Goal: Task Accomplishment & Management: Manage account settings

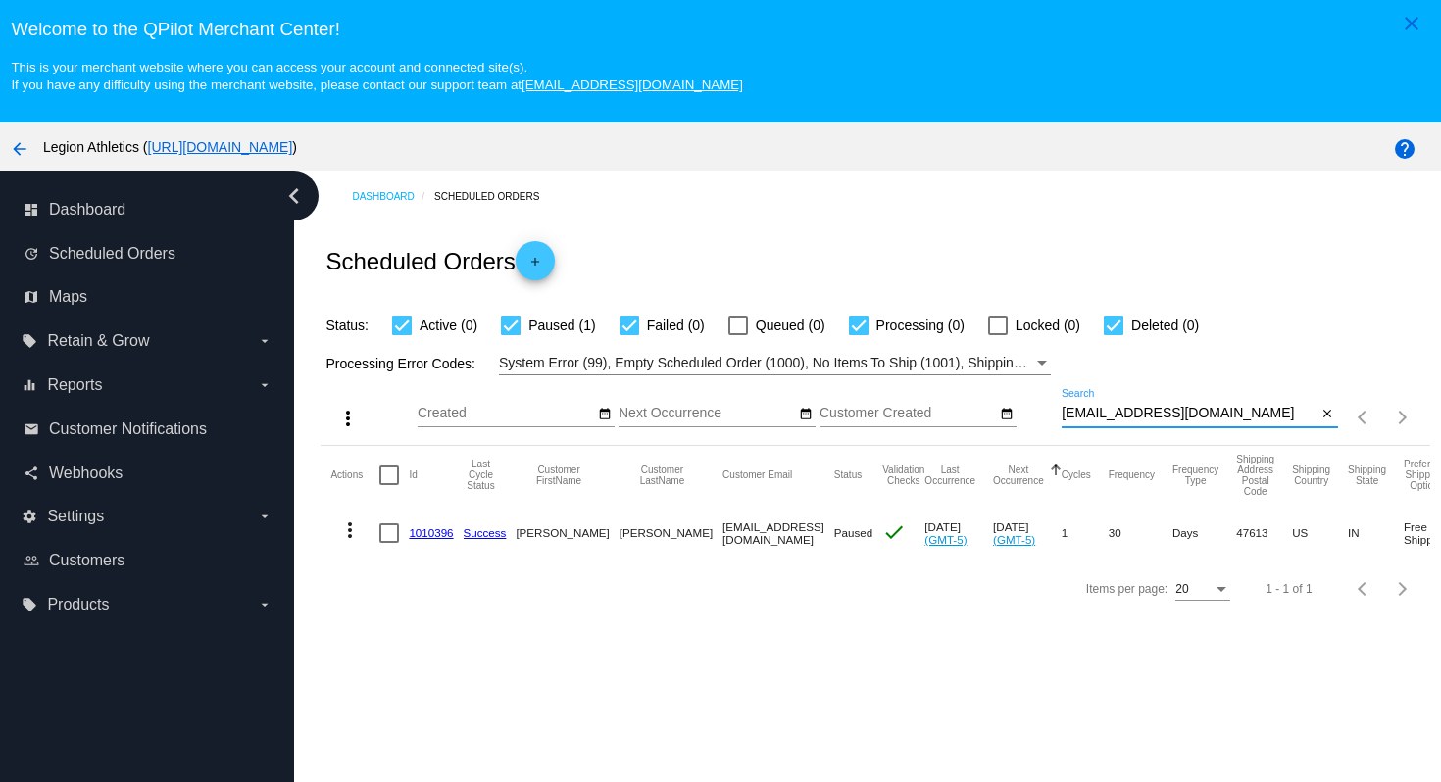
drag, startPoint x: 1268, startPoint y: 421, endPoint x: 1255, endPoint y: 399, distance: 25.1
click at [1255, 399] on div "[EMAIL_ADDRESS][DOMAIN_NAME] Search" at bounding box center [1190, 408] width 256 height 38
paste input "[EMAIL_ADDRESS]"
type input "[EMAIL_ADDRESS][DOMAIN_NAME]"
click at [1264, 300] on div "Scheduled Orders add" at bounding box center [875, 261] width 1109 height 78
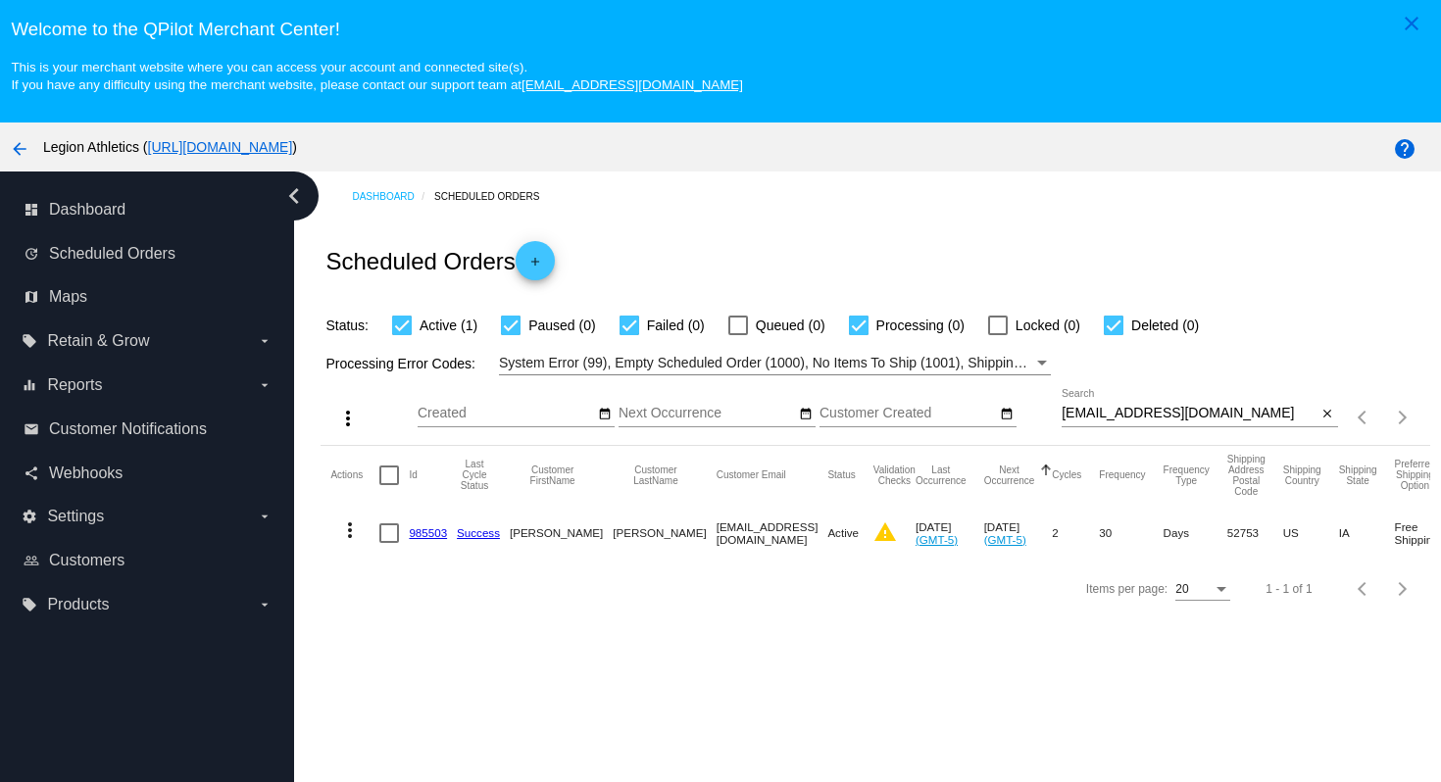
click at [419, 537] on link "985503" at bounding box center [428, 533] width 38 height 13
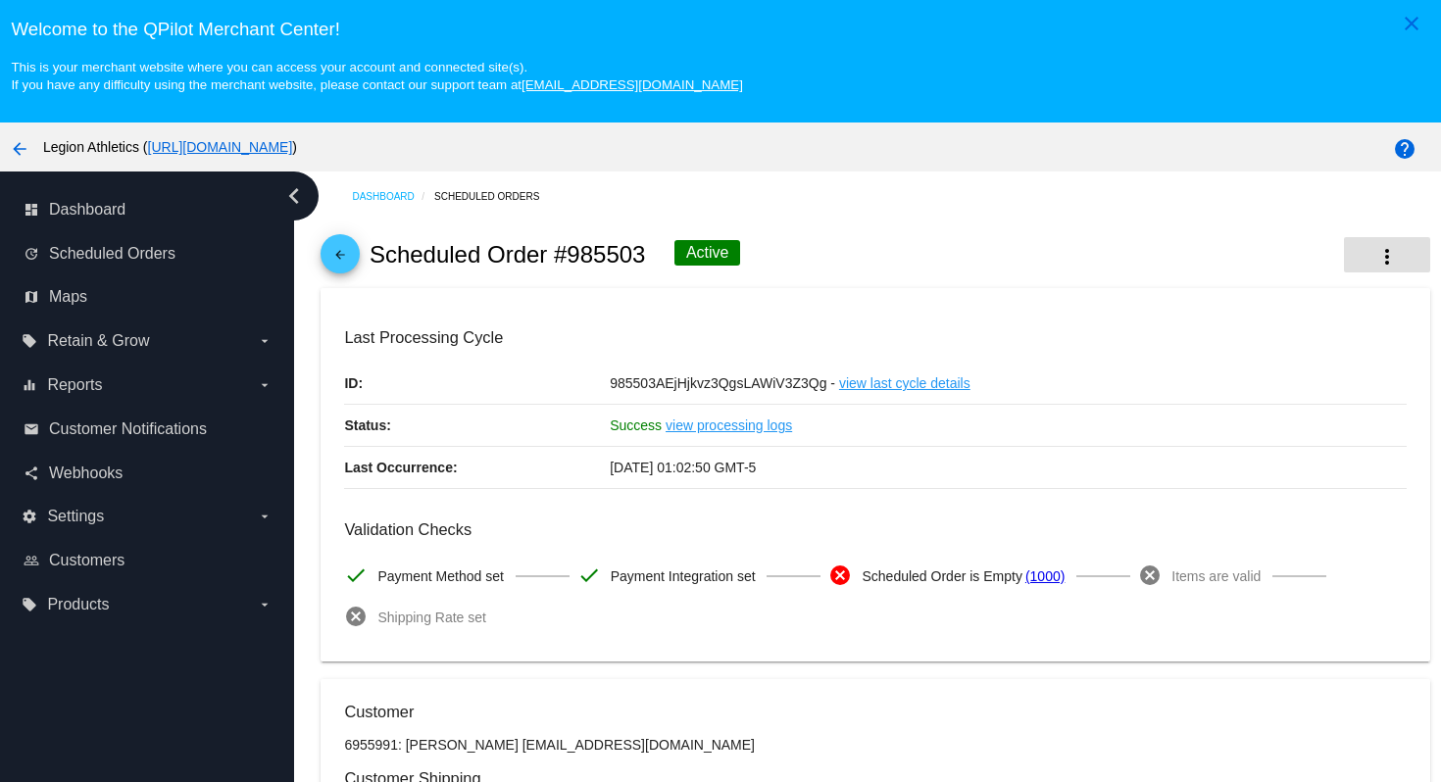
click at [1376, 256] on mat-icon "more_vert" at bounding box center [1388, 257] width 24 height 24
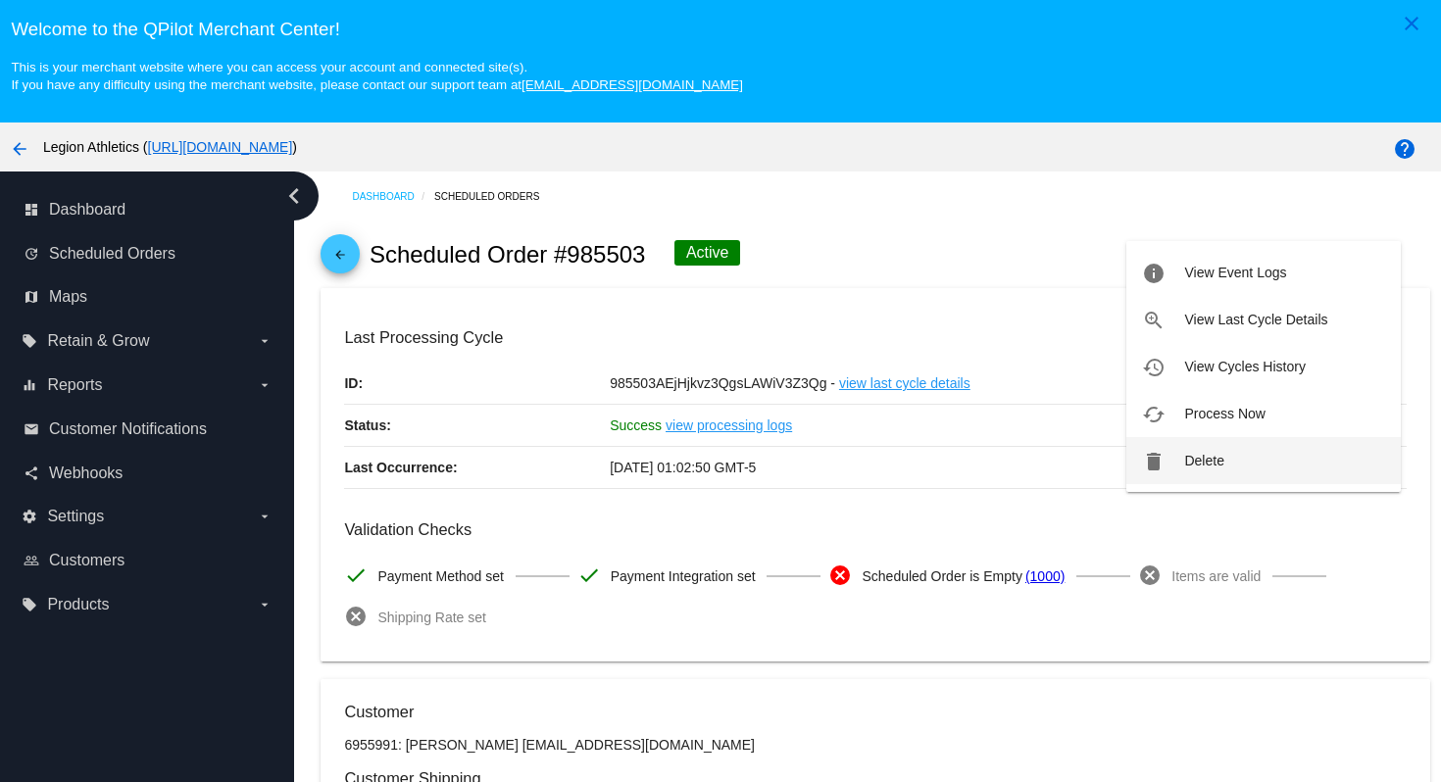
click at [1249, 467] on button "delete Delete" at bounding box center [1264, 460] width 275 height 47
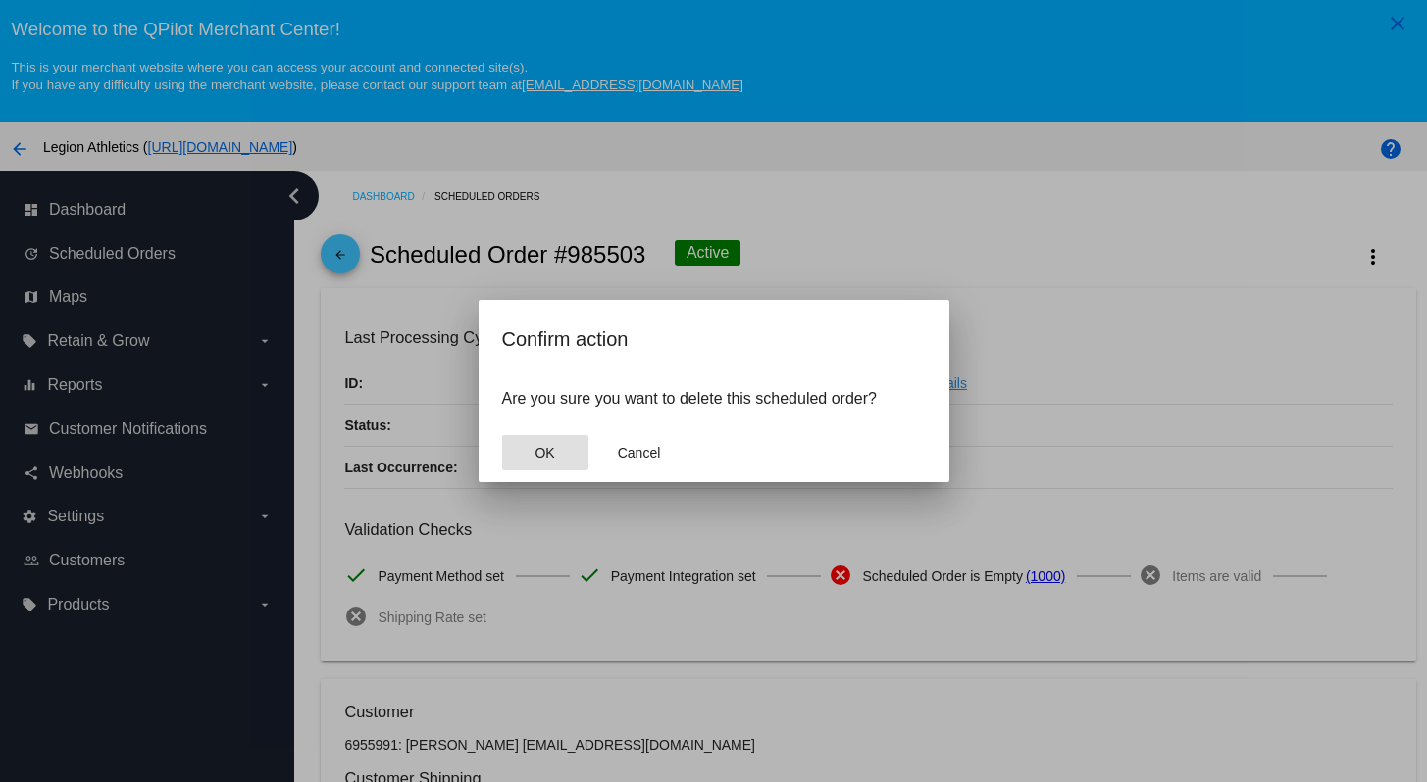
click at [547, 458] on span "OK" at bounding box center [544, 453] width 20 height 16
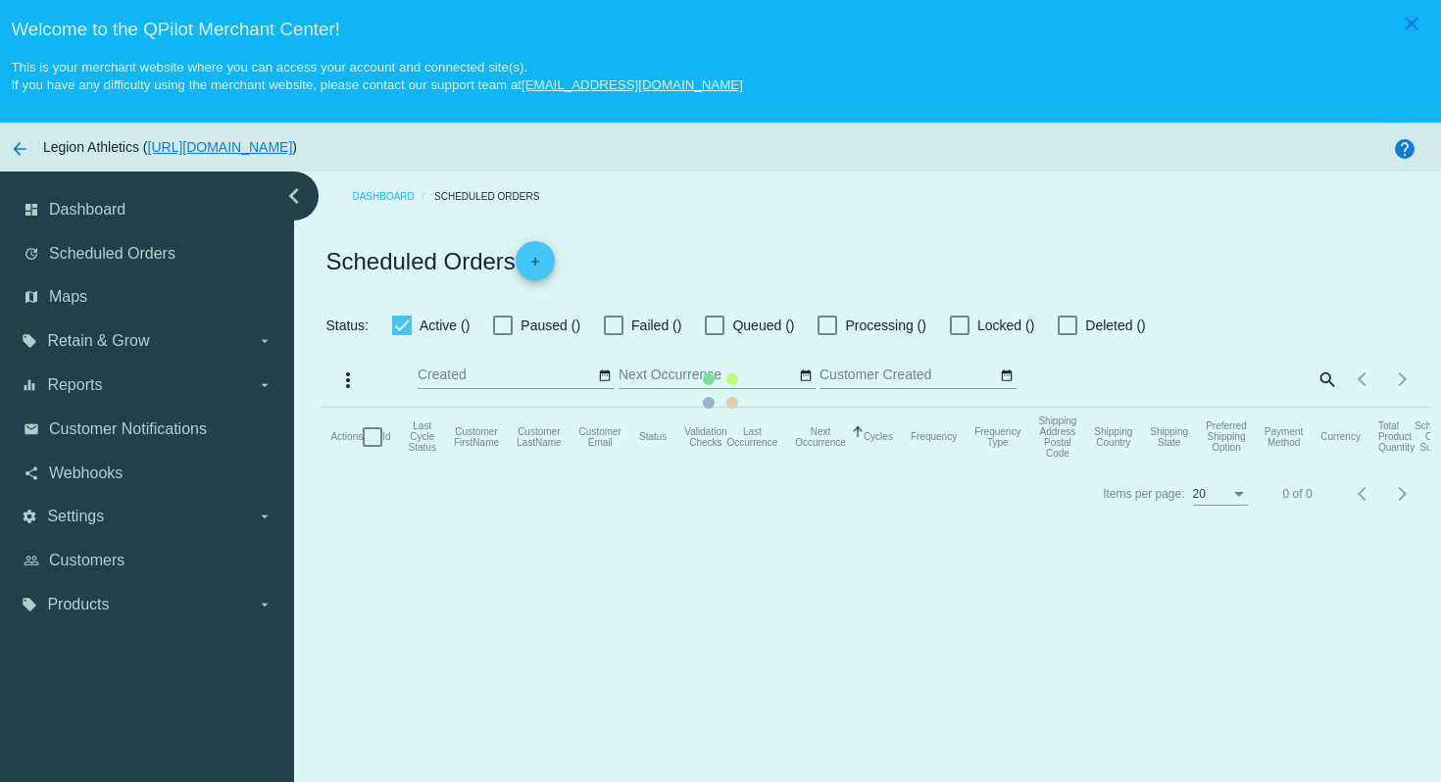
checkbox input "true"
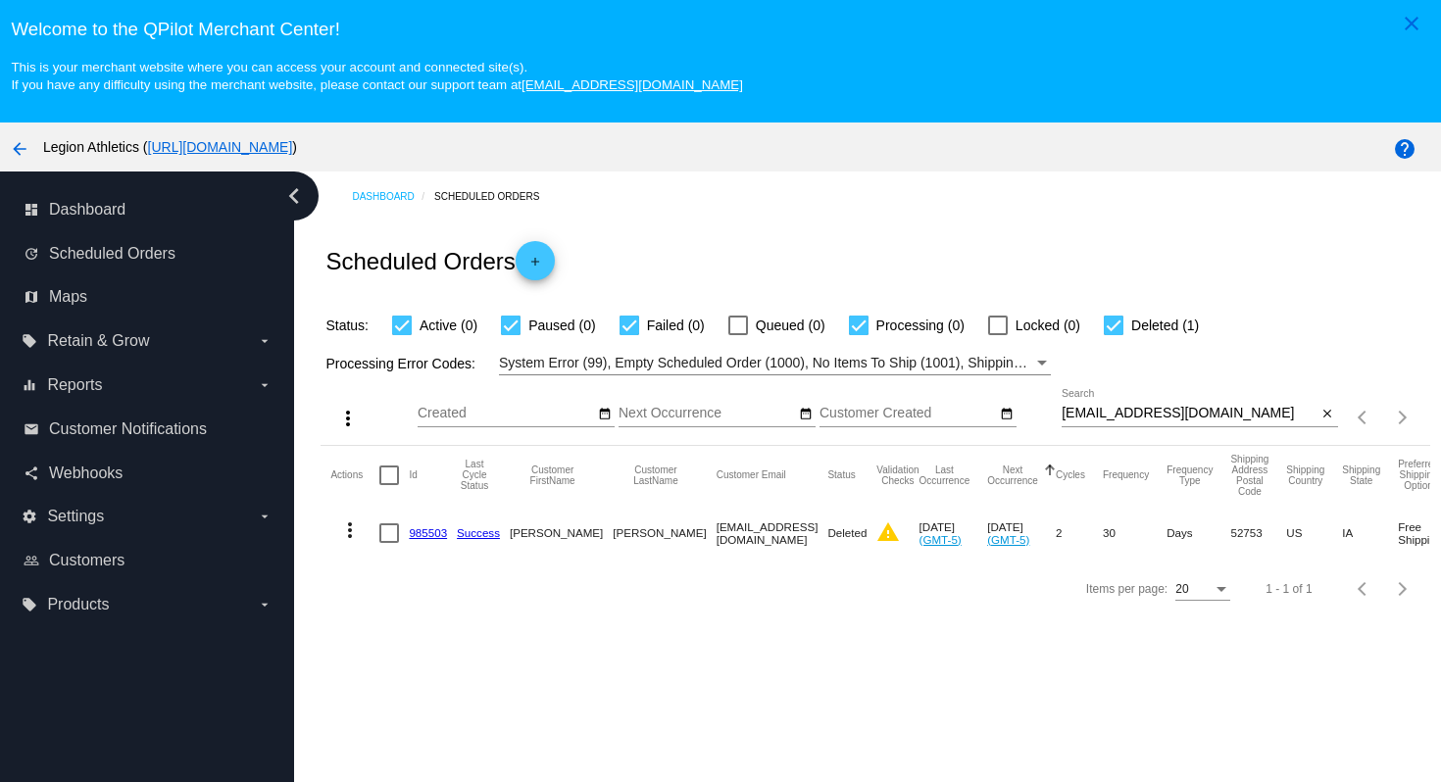
click at [435, 538] on link "985503" at bounding box center [428, 533] width 38 height 13
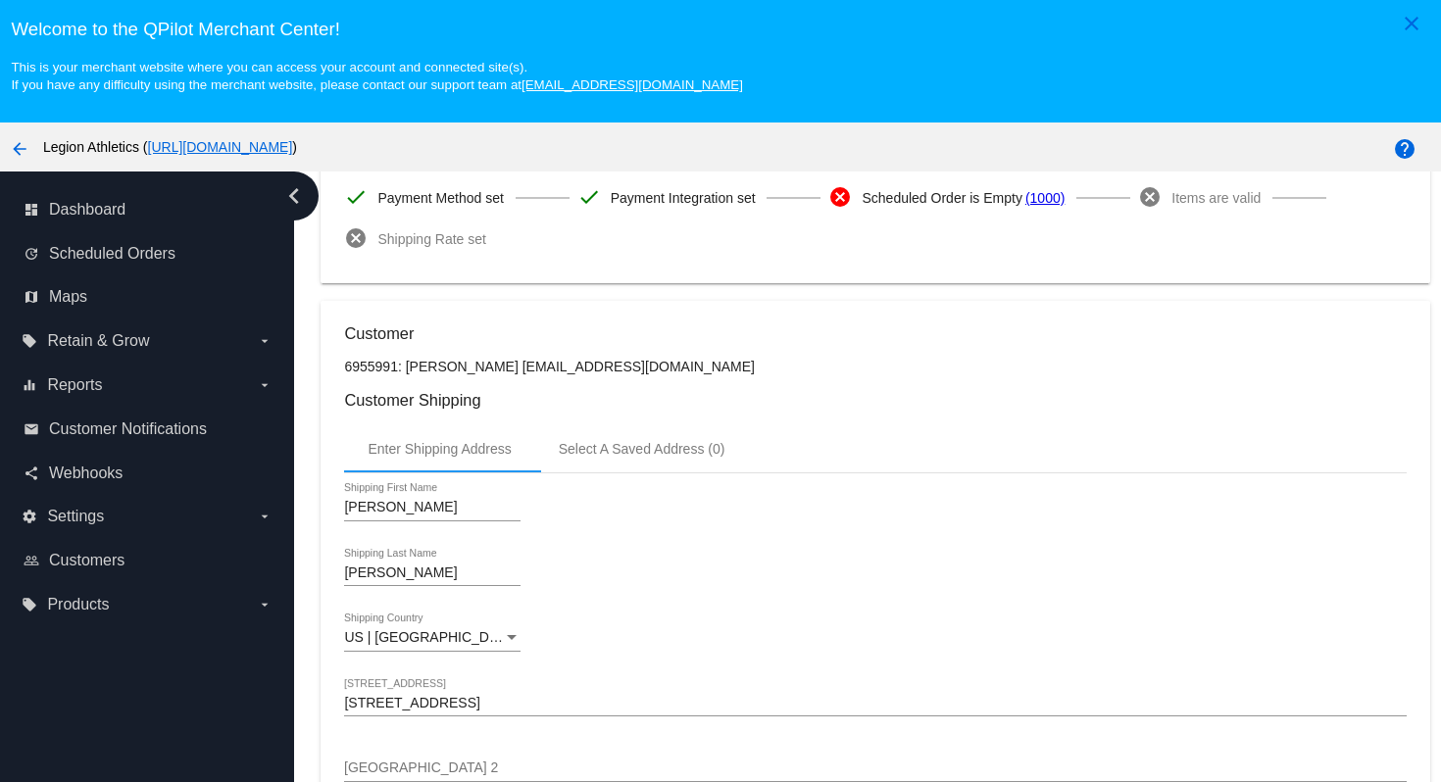
scroll to position [519, 0]
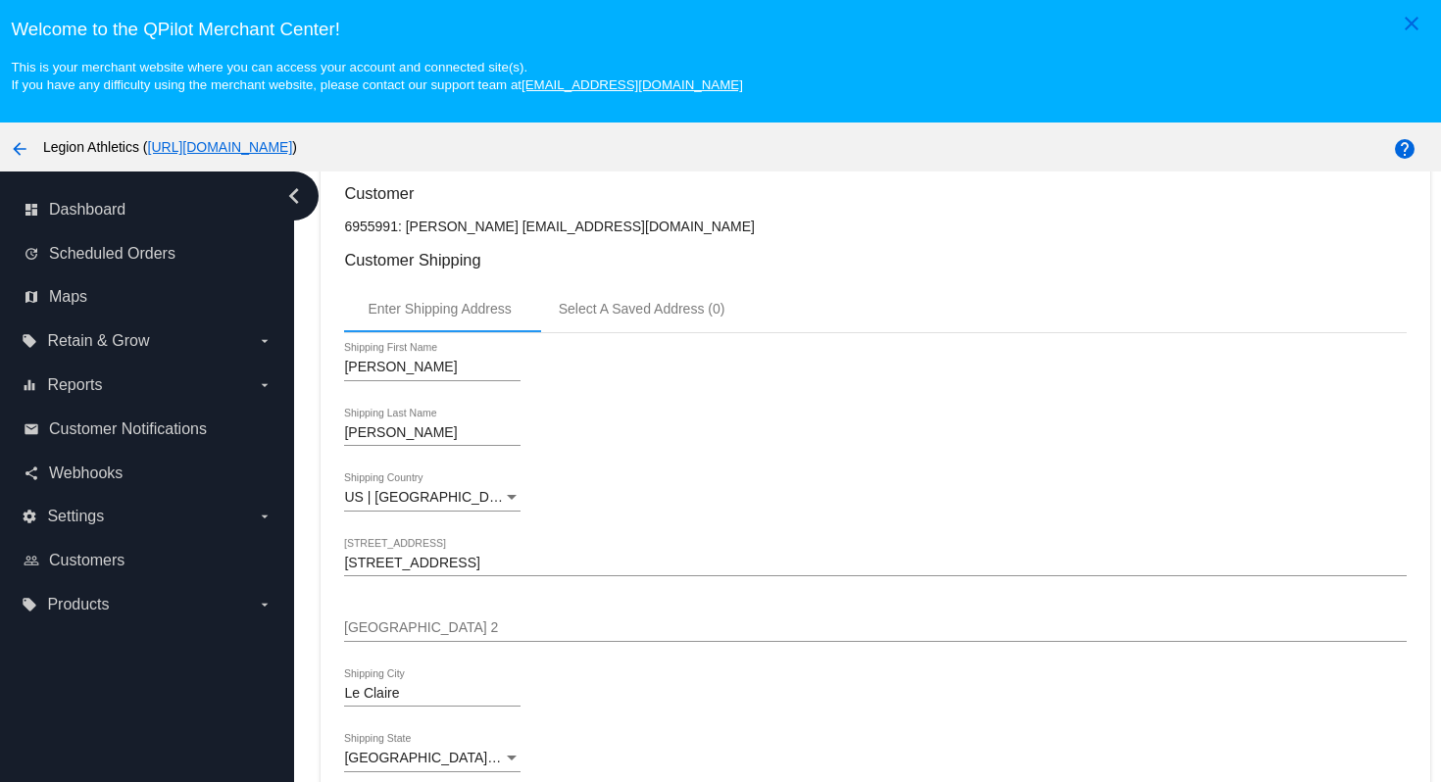
drag, startPoint x: 503, startPoint y: 236, endPoint x: 641, endPoint y: 236, distance: 138.3
click at [641, 234] on p "6955991: [PERSON_NAME] [EMAIL_ADDRESS][DOMAIN_NAME]" at bounding box center [875, 227] width 1062 height 16
copy p "[EMAIL_ADDRESS][DOMAIN_NAME]"
